Goal: Find specific page/section: Find specific page/section

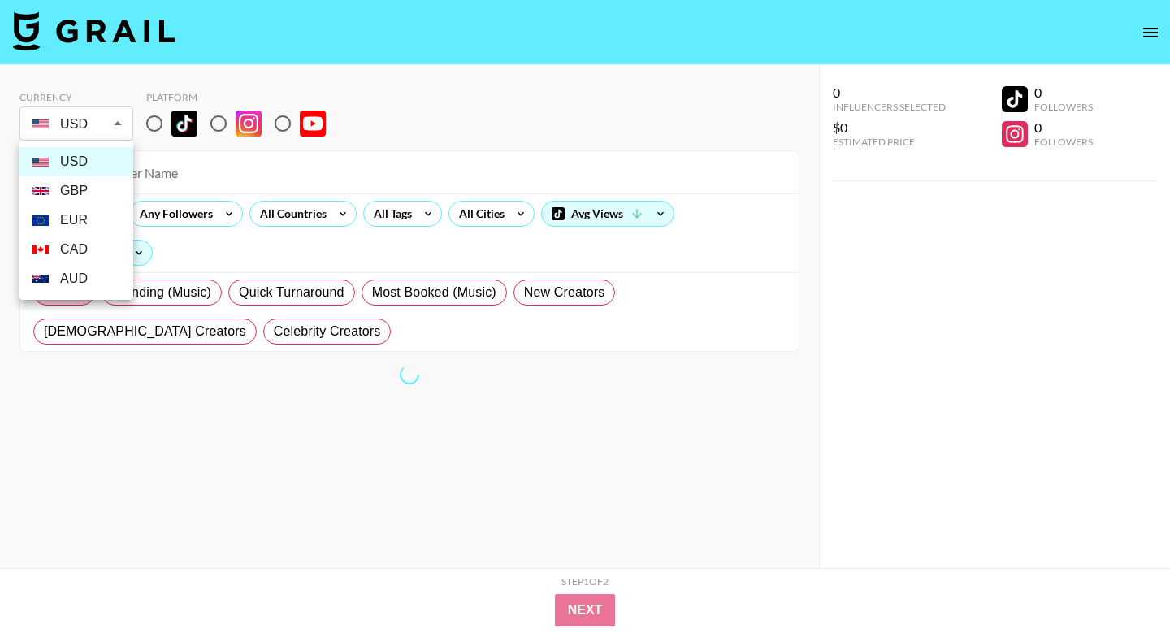
click at [104, 128] on body "Currency USD USD ​ Platform All Prices Any Followers All Countries All Tags All…" at bounding box center [585, 349] width 1170 height 698
click at [77, 196] on li "GBP" at bounding box center [76, 190] width 114 height 29
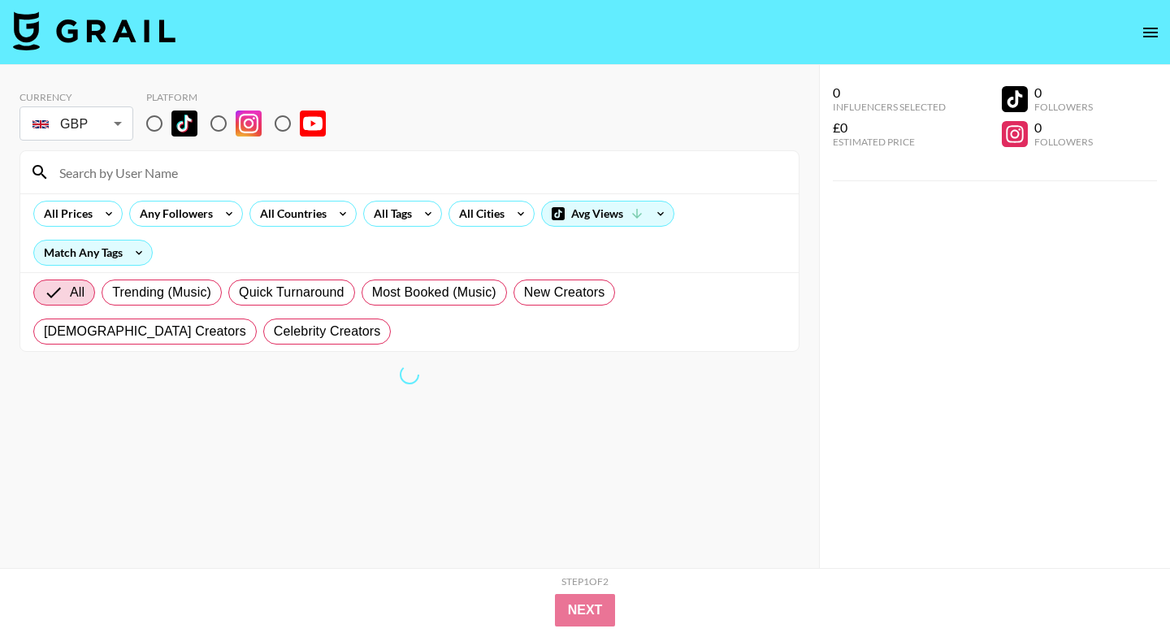
click at [145, 171] on div at bounding box center [585, 316] width 1170 height 633
click at [79, 182] on li "EUR" at bounding box center [76, 185] width 85 height 16
type input "EUR"
click at [152, 183] on input at bounding box center [419, 172] width 739 height 26
type input "andyfay"
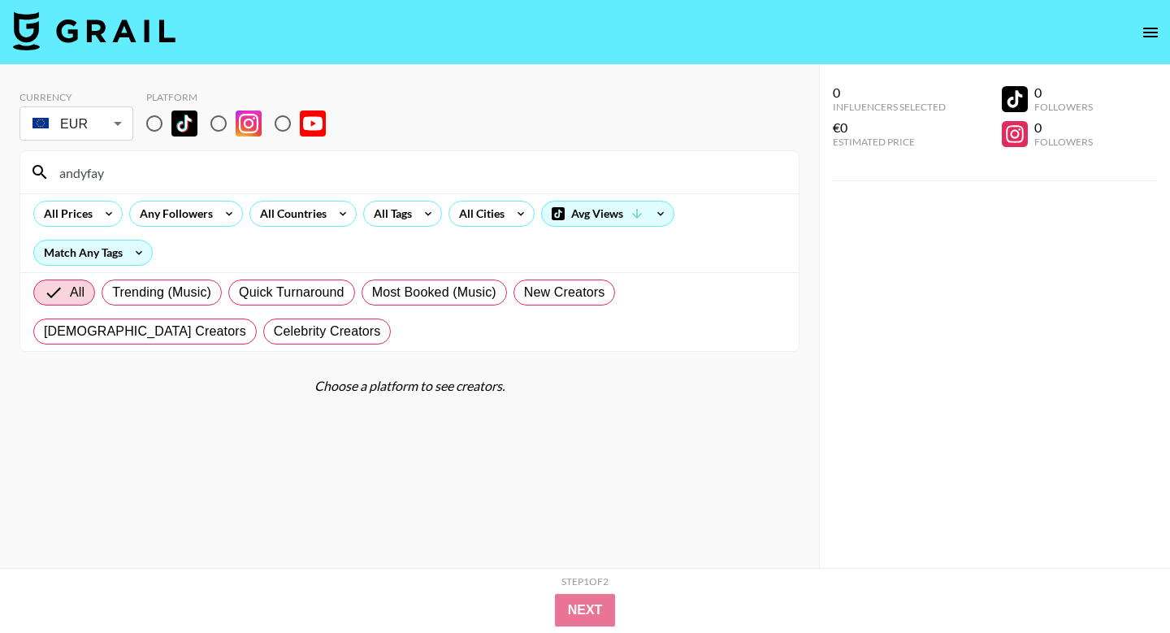
click at [162, 125] on input "radio" at bounding box center [154, 123] width 34 height 34
radio input "true"
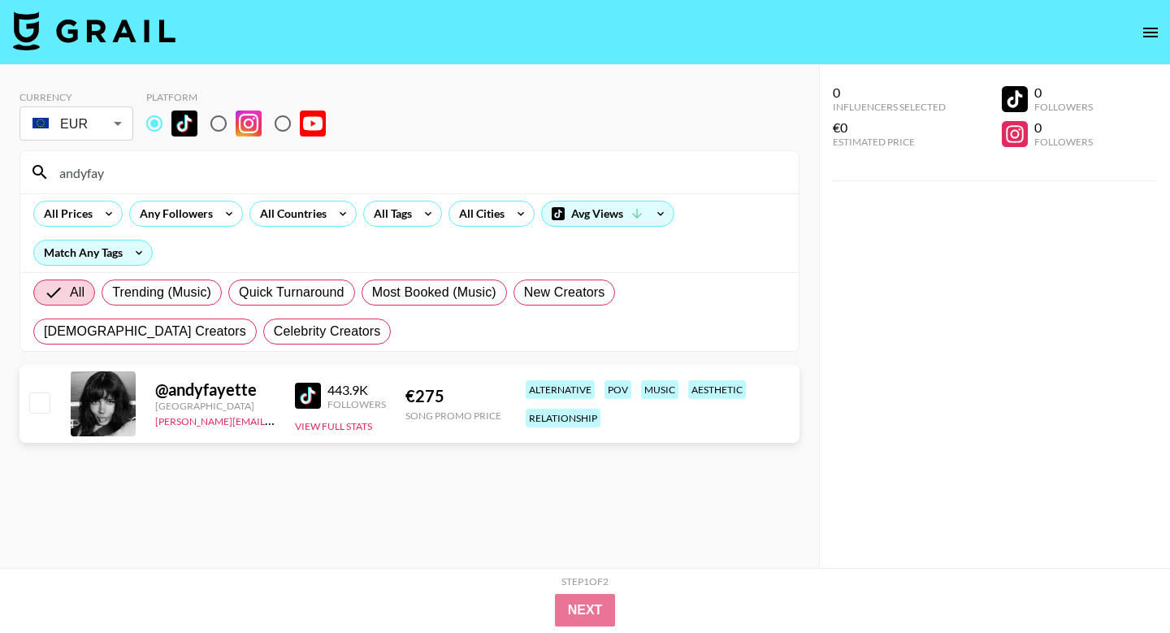
click at [86, 126] on body "Currency EUR EUR ​ Platform andyfay All Prices Any Followers All Countries All …" at bounding box center [585, 349] width 1170 height 698
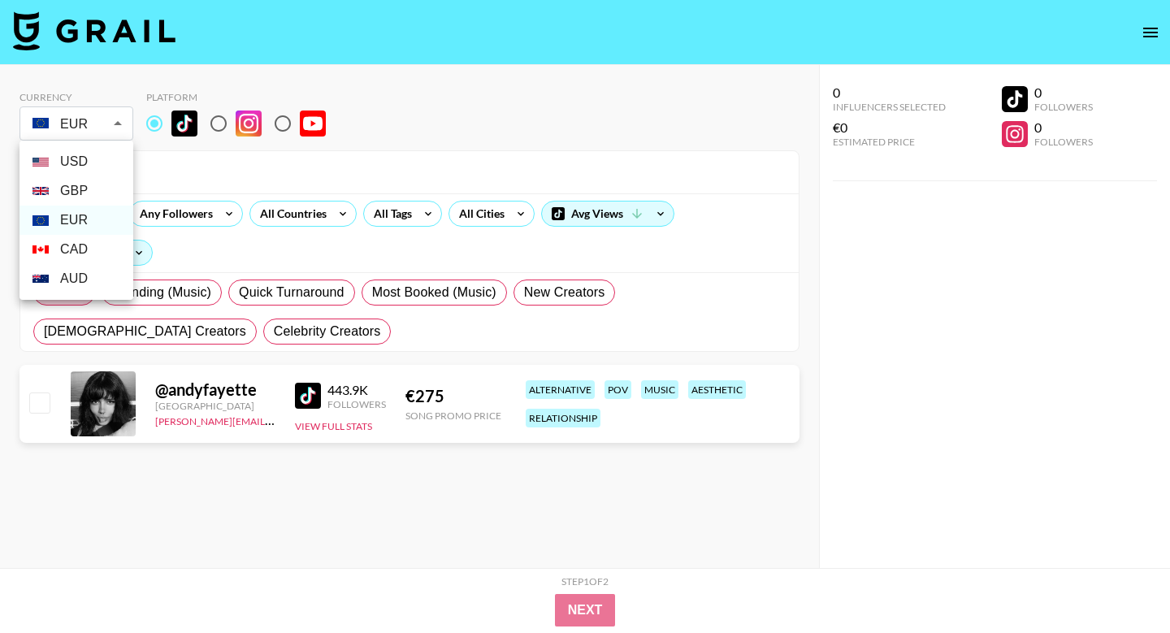
click at [87, 192] on li "GBP" at bounding box center [76, 190] width 114 height 29
type input "GBP"
